Goal: Obtain resource: Download file/media

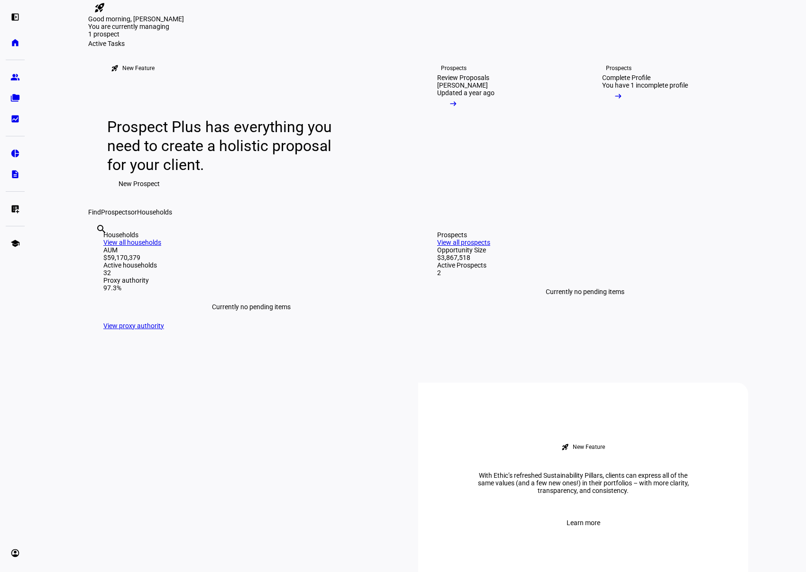
scroll to position [56, 0]
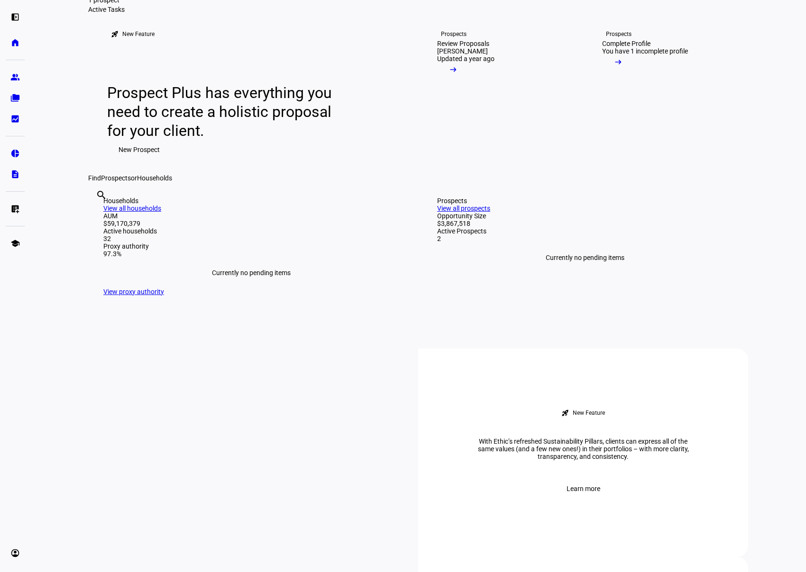
click at [161, 212] on link "View all households" at bounding box center [132, 209] width 58 height 8
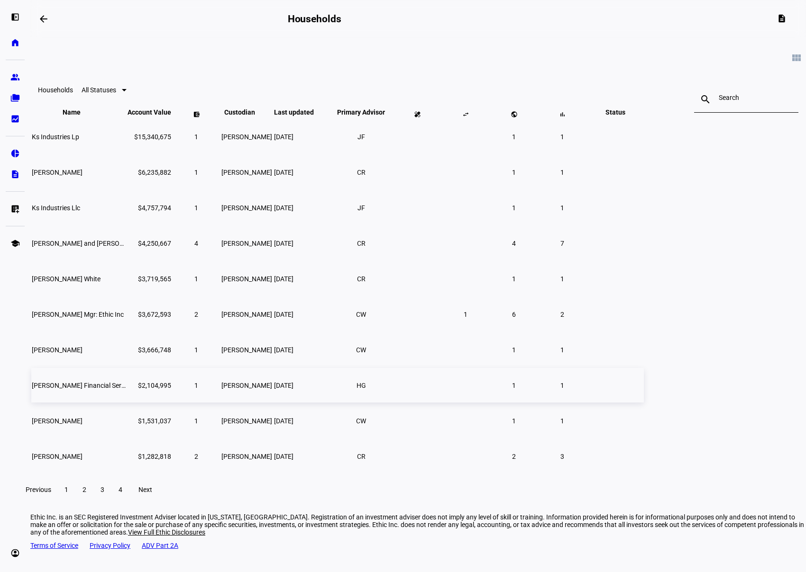
click at [146, 390] on span "[PERSON_NAME] Financial Services Llc" at bounding box center [89, 386] width 114 height 8
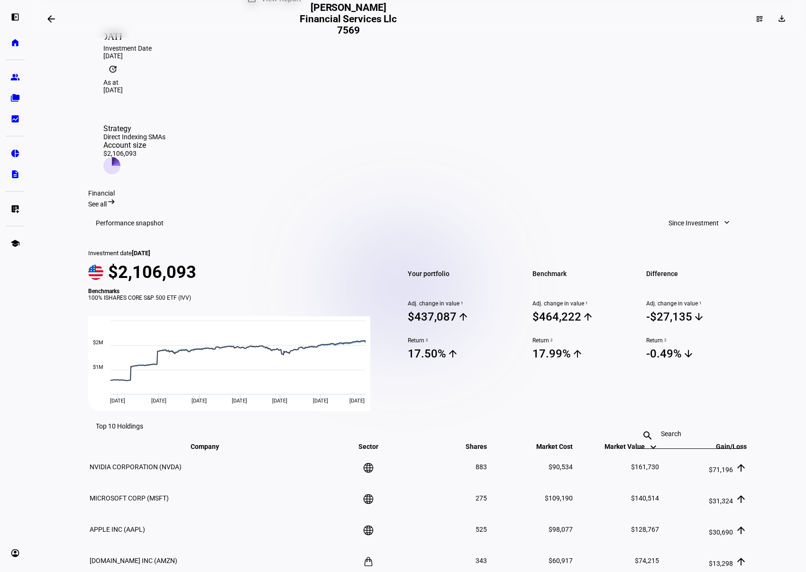
scroll to position [70, 0]
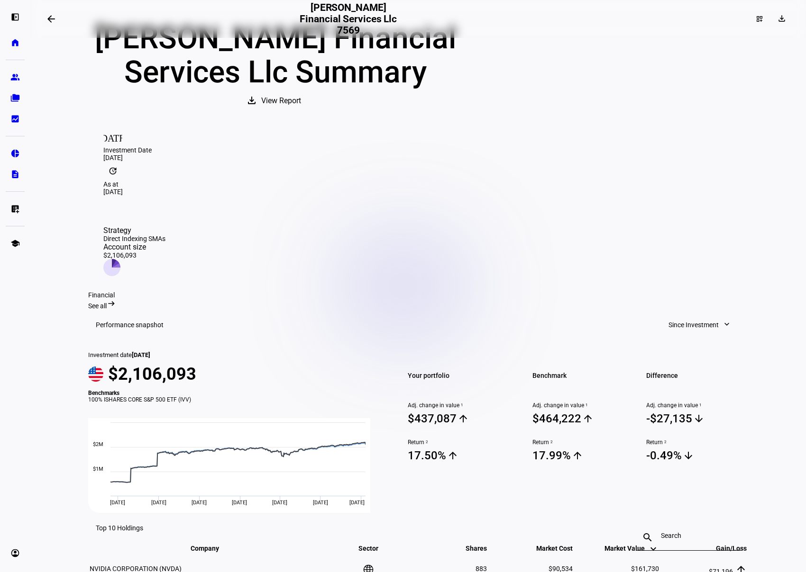
click at [301, 112] on span "View Report" at bounding box center [281, 101] width 40 height 23
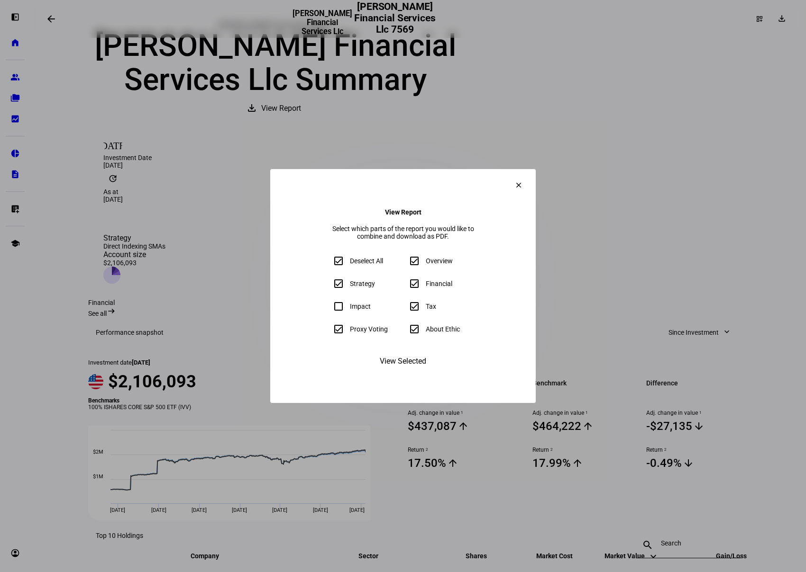
click at [390, 373] on span "View Selected" at bounding box center [403, 361] width 46 height 23
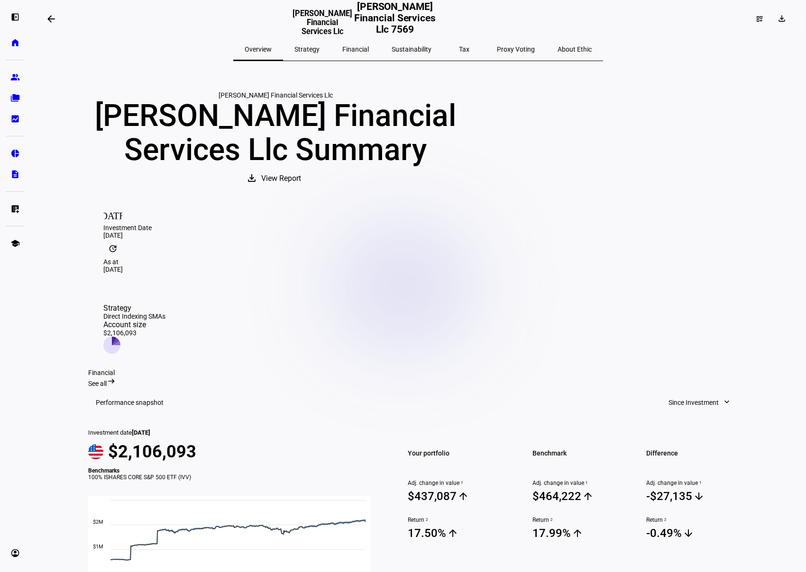
click at [301, 190] on span "View Report" at bounding box center [281, 178] width 40 height 23
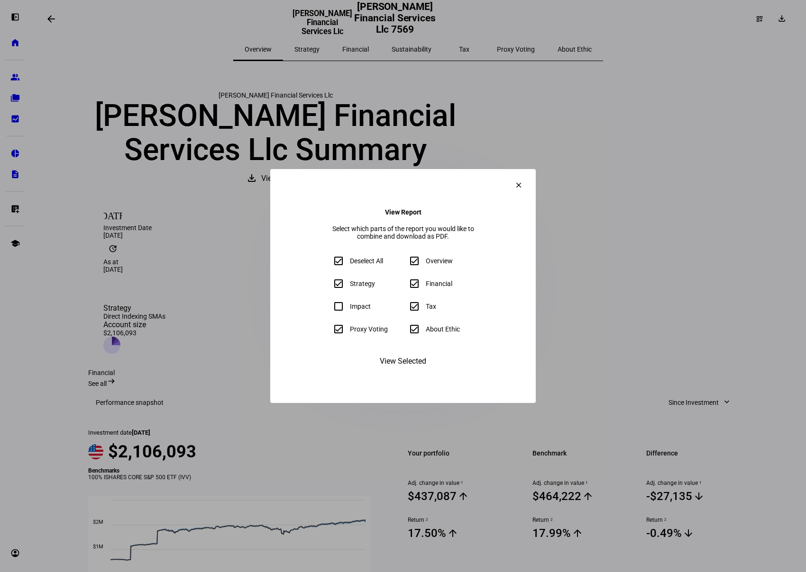
click at [350, 333] on div "Proxy Voting" at bounding box center [369, 330] width 38 height 8
click at [329, 334] on input "Proxy Voting" at bounding box center [338, 329] width 19 height 19
checkbox input "false"
click at [423, 339] on input "About Ethic" at bounding box center [414, 329] width 19 height 19
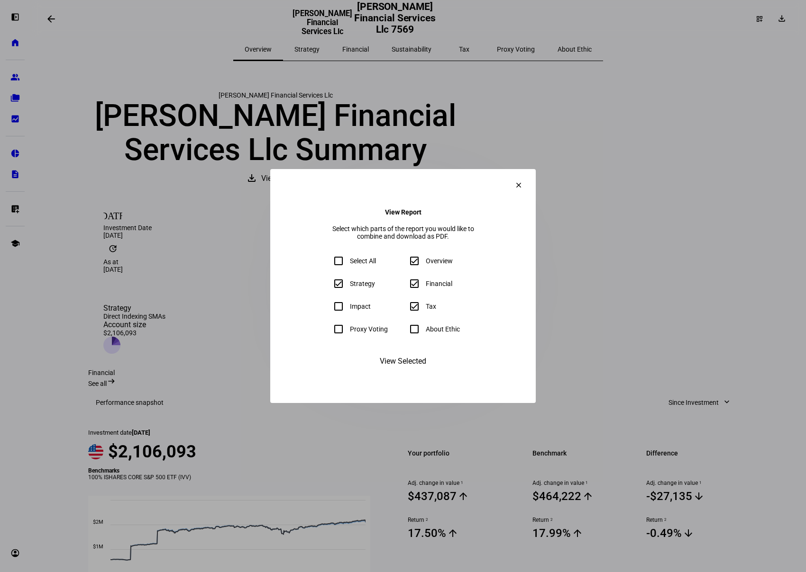
checkbox input "false"
click at [417, 373] on span "View Selected" at bounding box center [403, 361] width 46 height 23
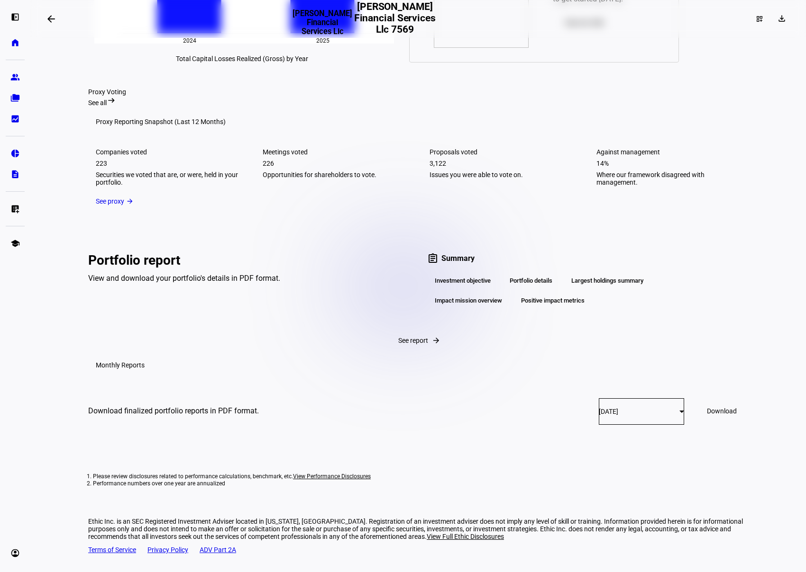
scroll to position [1295, 0]
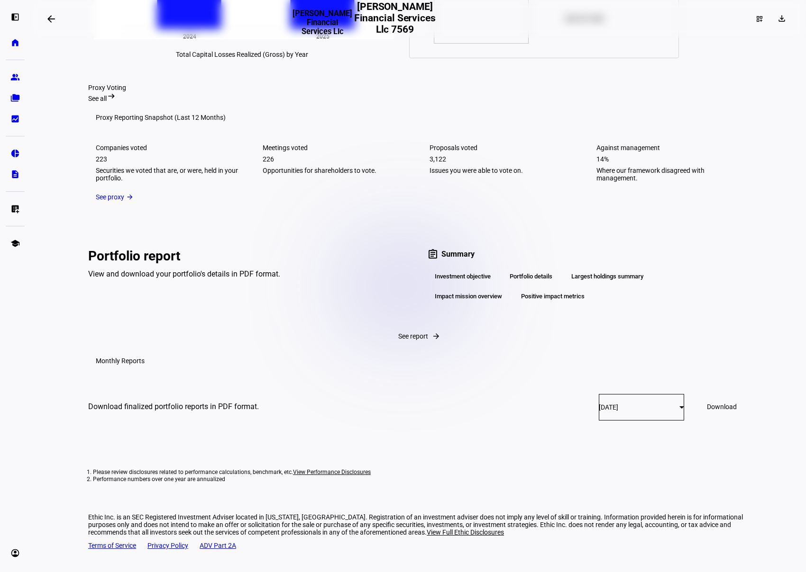
click at [695, 418] on span at bounding box center [721, 407] width 53 height 23
